Goal: Navigation & Orientation: Find specific page/section

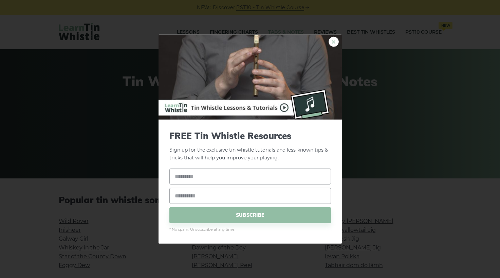
click at [336, 42] on link "×" at bounding box center [334, 42] width 10 height 10
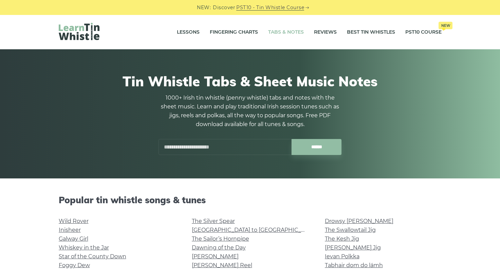
scroll to position [170, 0]
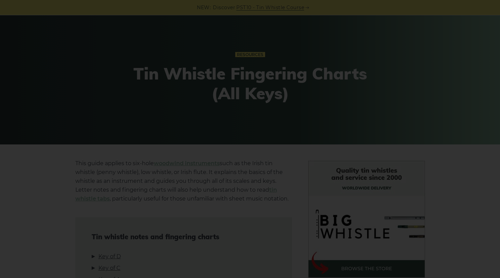
scroll to position [68, 0]
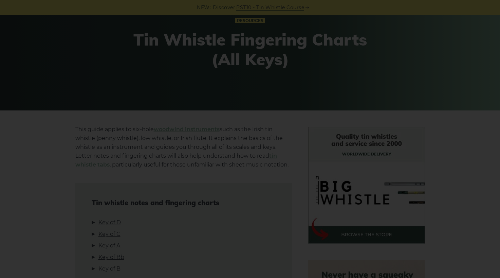
click at [315, 28] on div "×" at bounding box center [250, 139] width 500 height 278
click at [299, 10] on div "×" at bounding box center [250, 139] width 500 height 278
click at [318, 174] on div "×" at bounding box center [250, 139] width 500 height 278
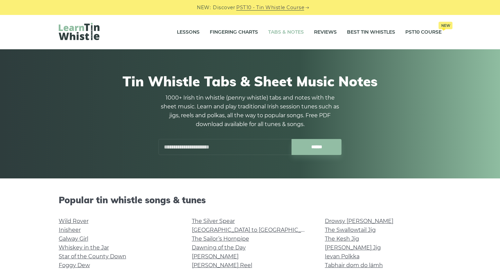
scroll to position [102, 0]
